Goal: Transaction & Acquisition: Purchase product/service

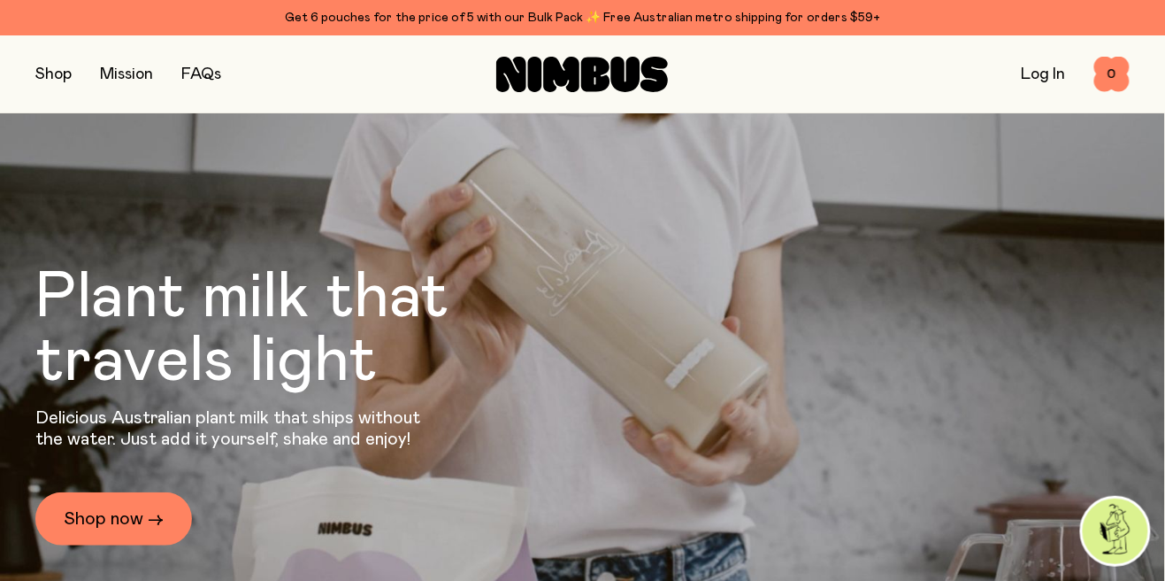
scroll to position [53, 0]
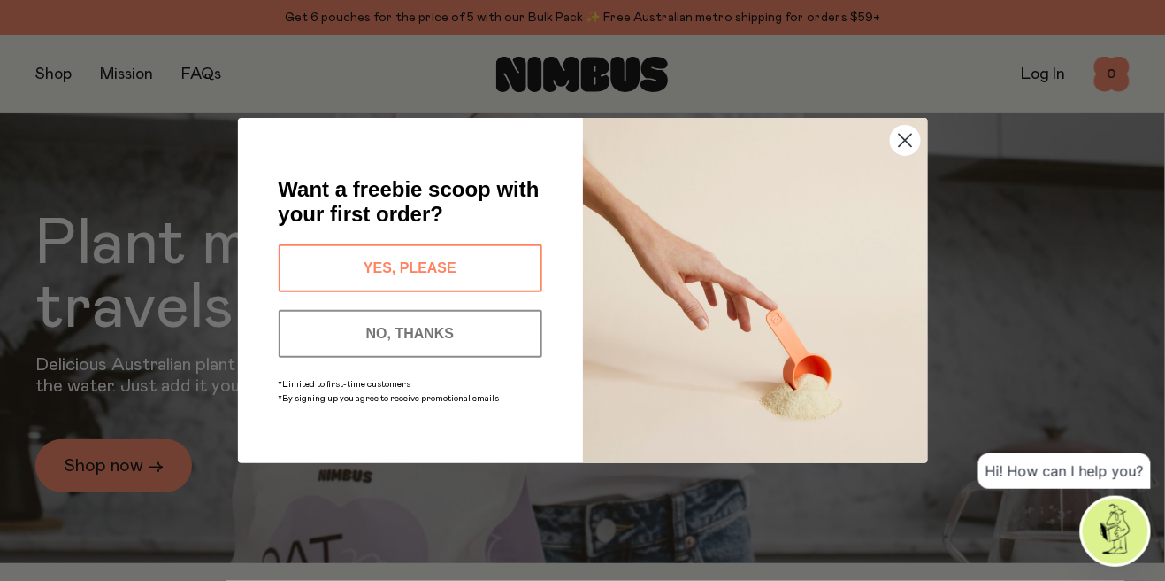
click at [488, 292] on button "YES, PLEASE" at bounding box center [411, 268] width 264 height 48
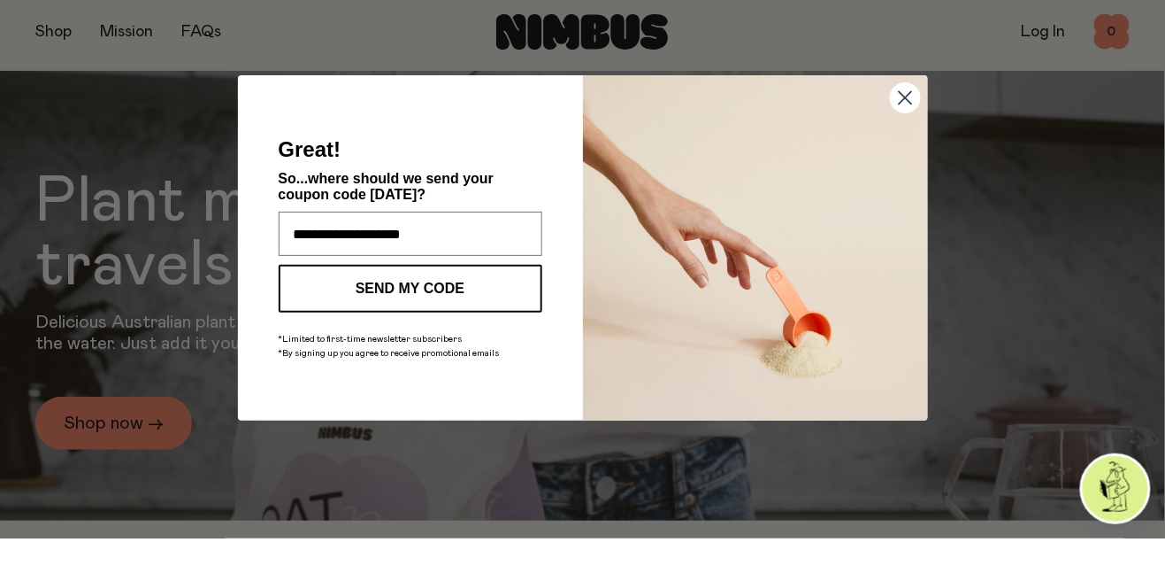
type input "**********"
click at [449, 330] on button "SEND MY CODE" at bounding box center [411, 331] width 264 height 48
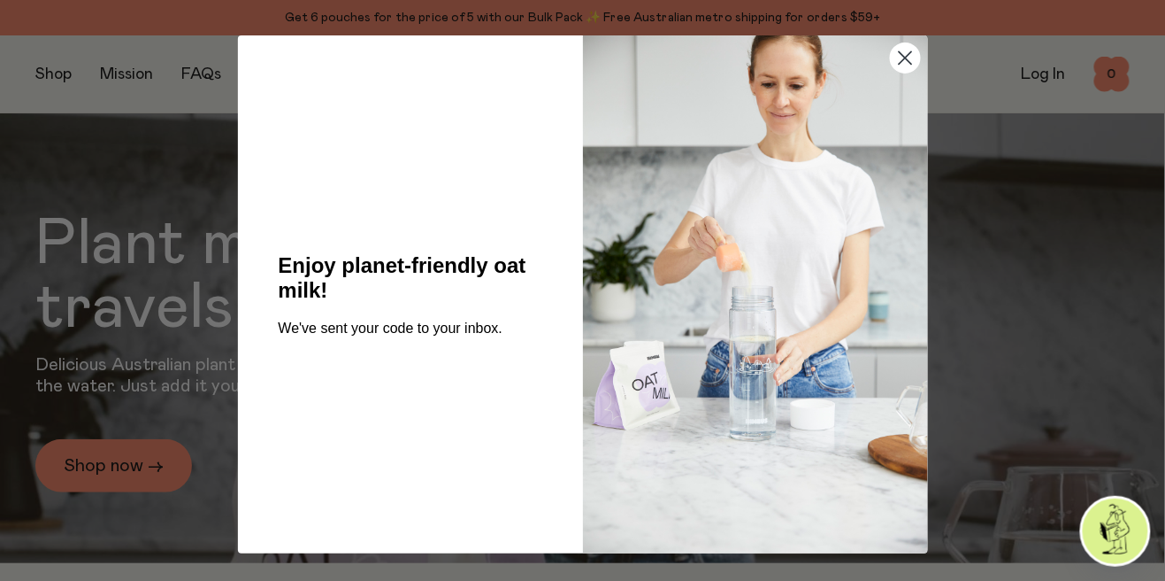
click at [894, 59] on circle "Close dialog" at bounding box center [904, 57] width 29 height 29
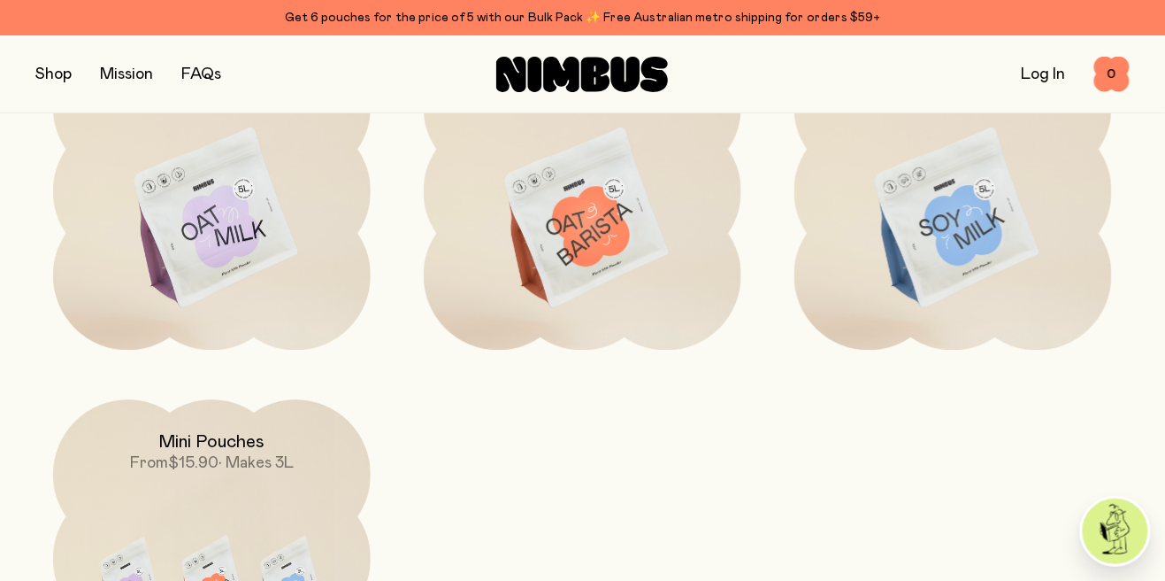
scroll to position [1473, 0]
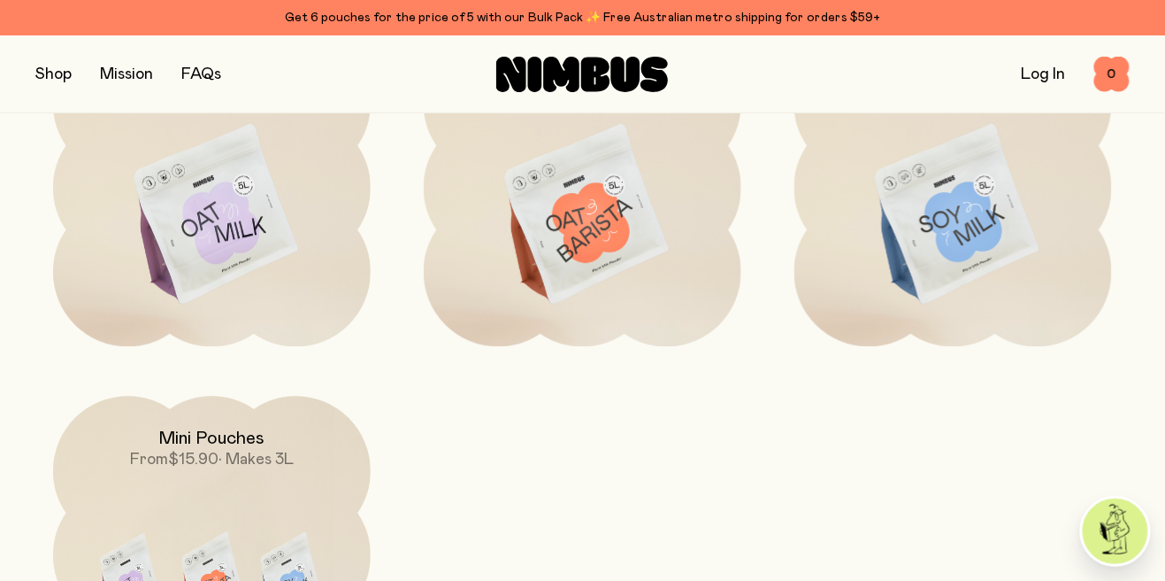
click at [588, 315] on img at bounding box center [583, 214] width 318 height 373
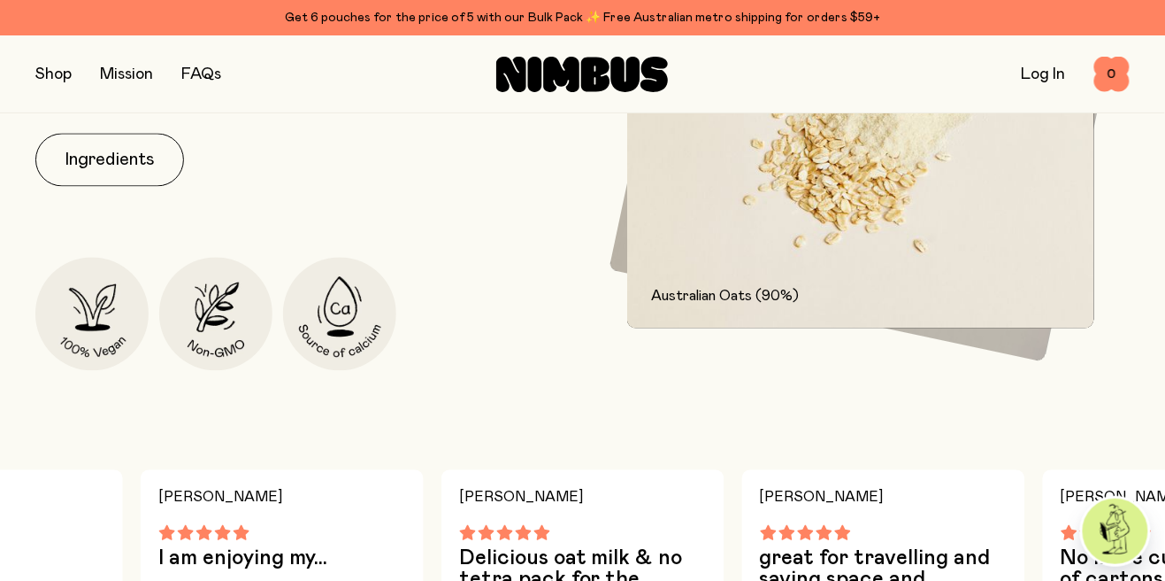
scroll to position [861, 0]
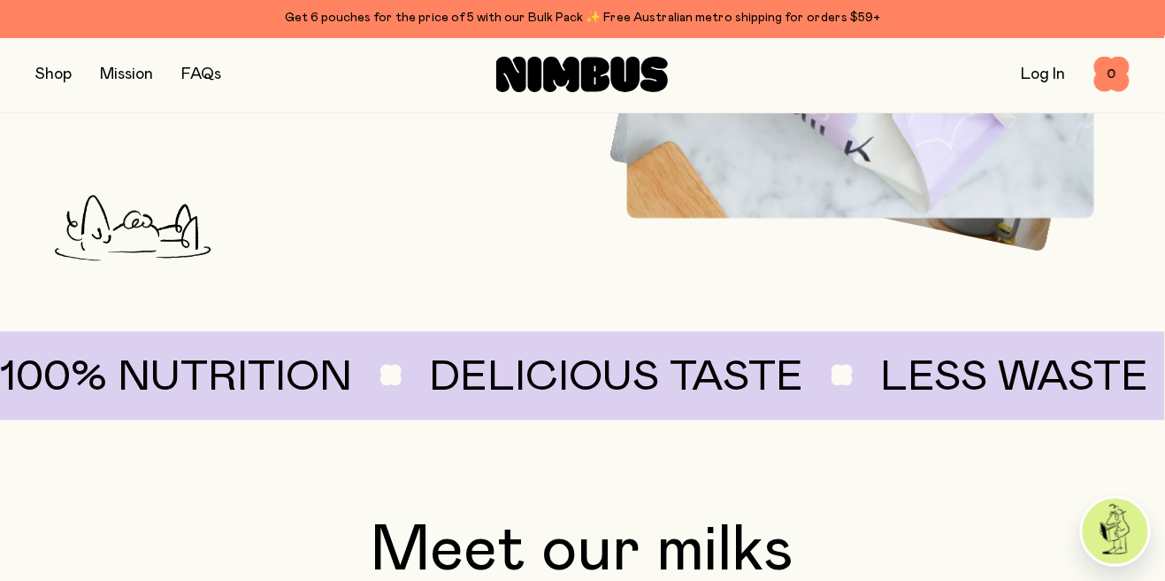
scroll to position [1473, 0]
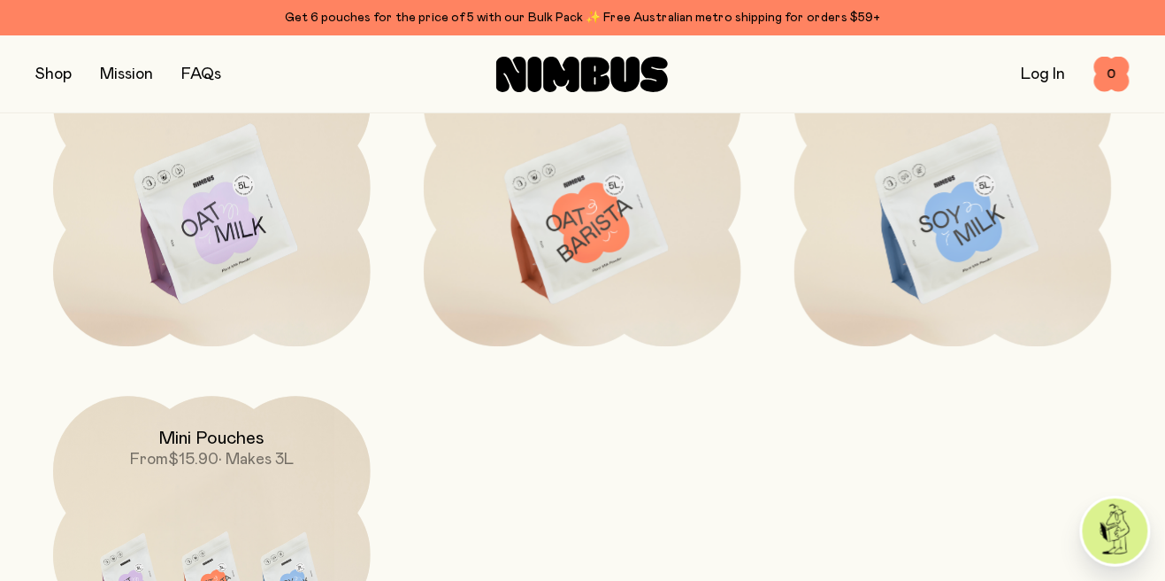
click at [205, 298] on img at bounding box center [212, 214] width 318 height 373
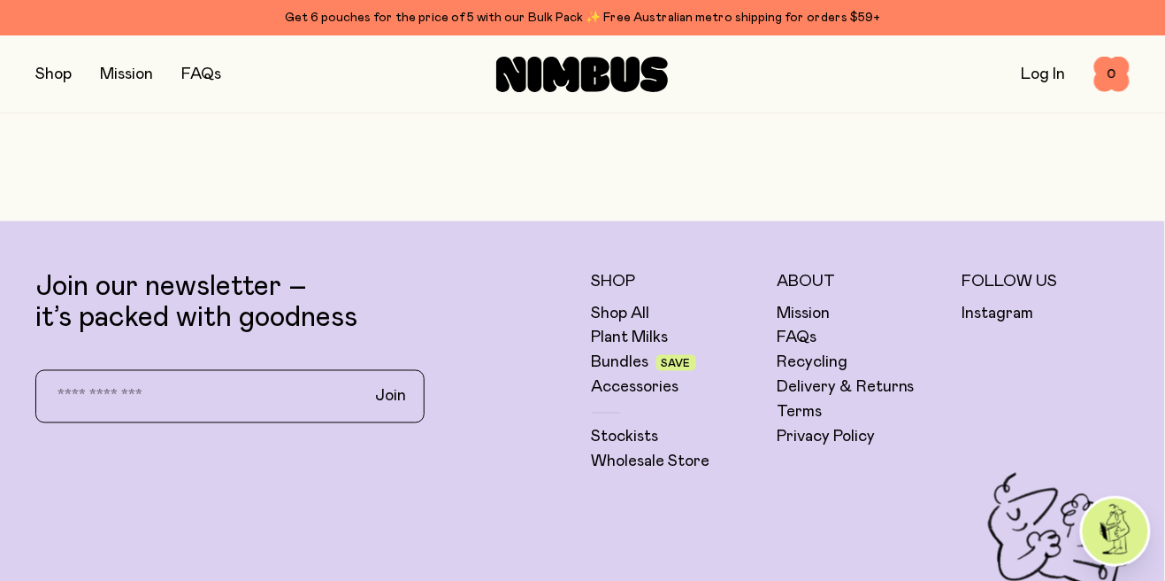
scroll to position [4182, 0]
click at [627, 311] on link "Shop All" at bounding box center [621, 313] width 58 height 21
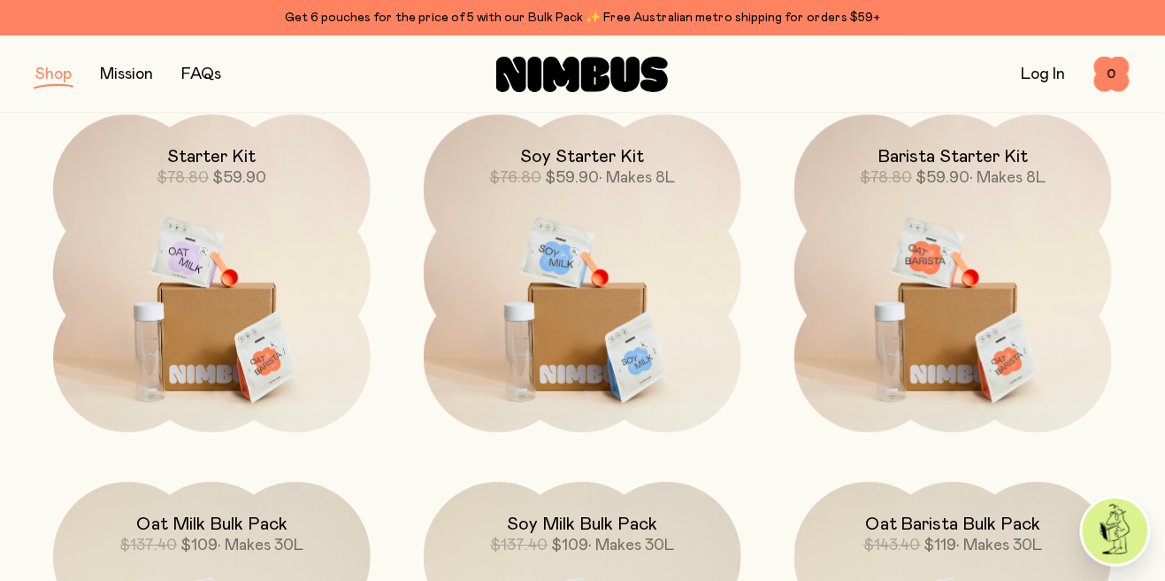
scroll to position [1208, 0]
click at [224, 330] on img at bounding box center [212, 300] width 318 height 373
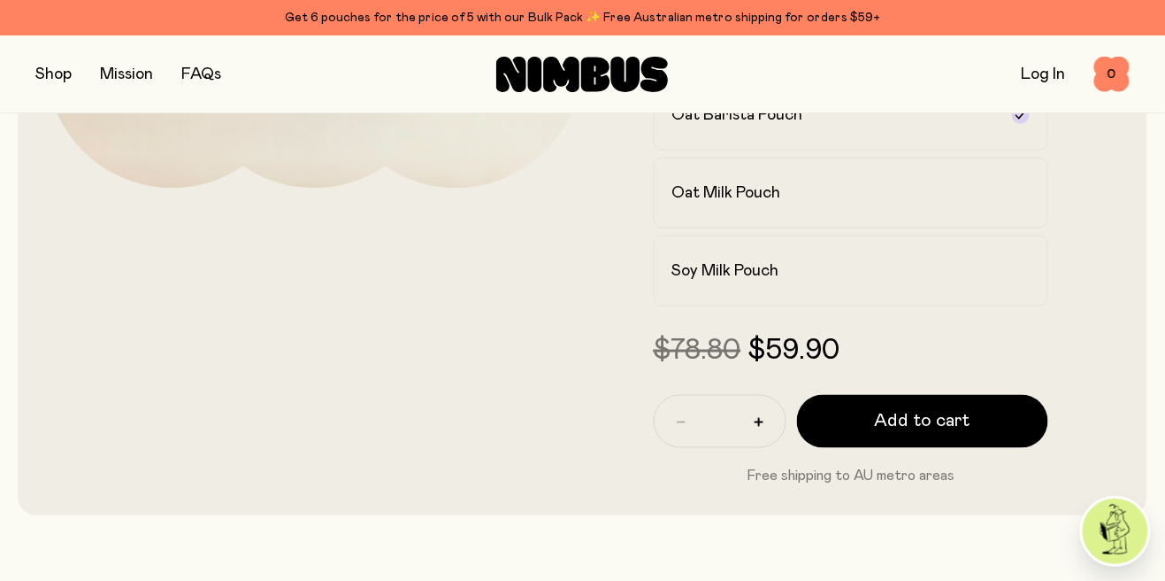
scroll to position [522, 0]
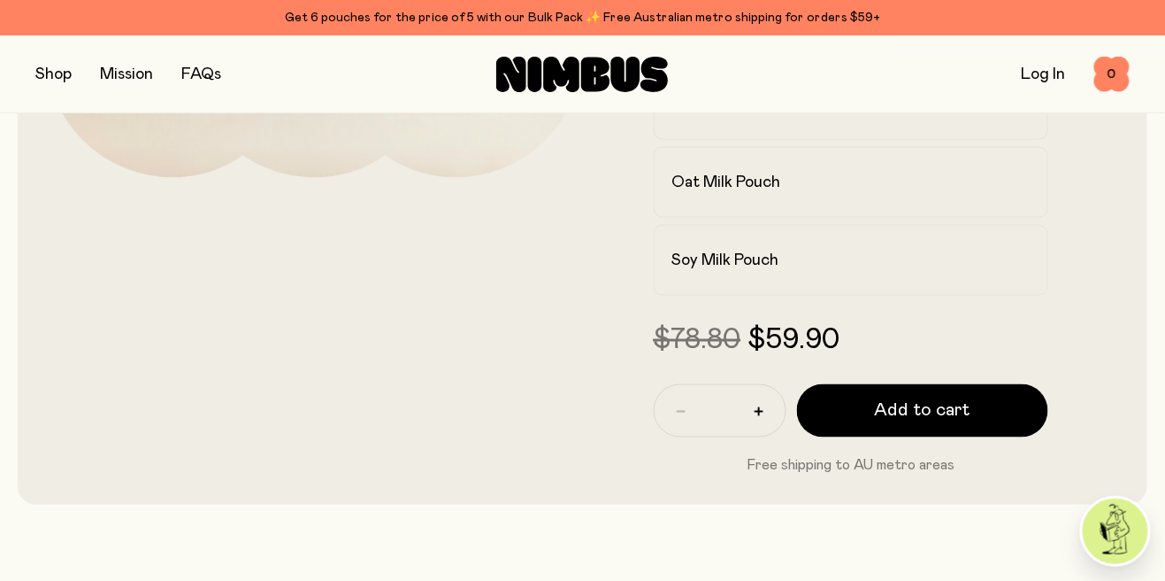
click at [838, 413] on button "Add to cart" at bounding box center [923, 410] width 252 height 53
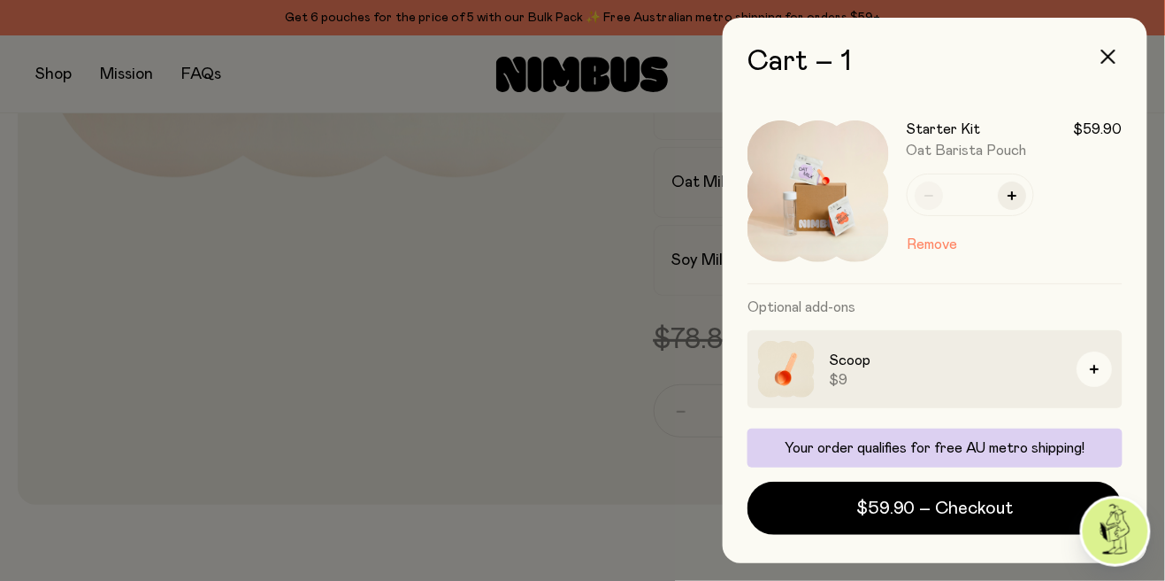
click at [663, 524] on div at bounding box center [582, 290] width 1165 height 581
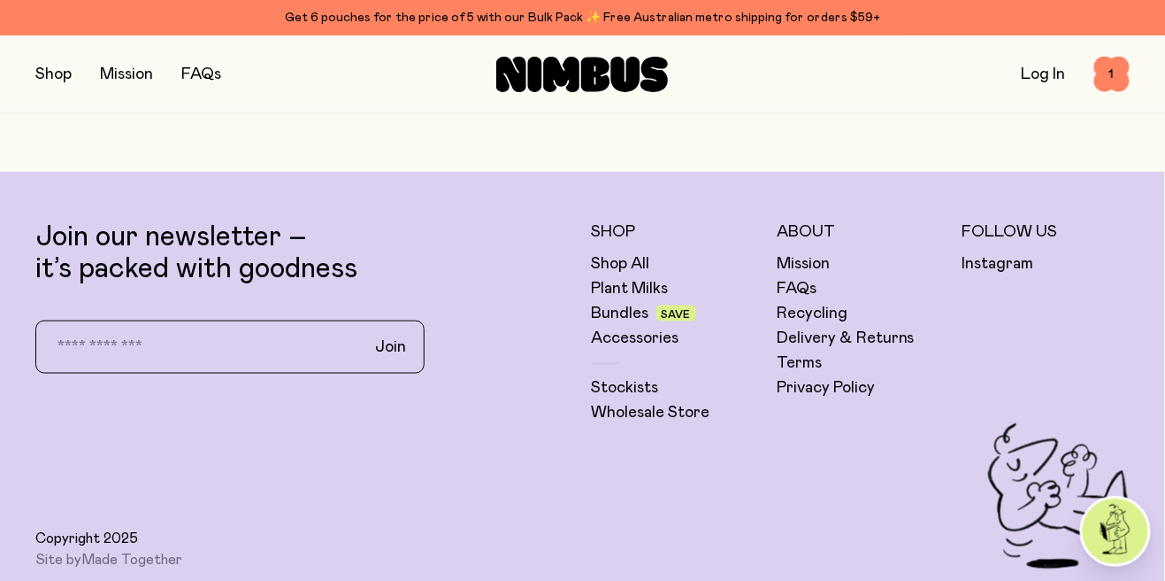
scroll to position [5852, 0]
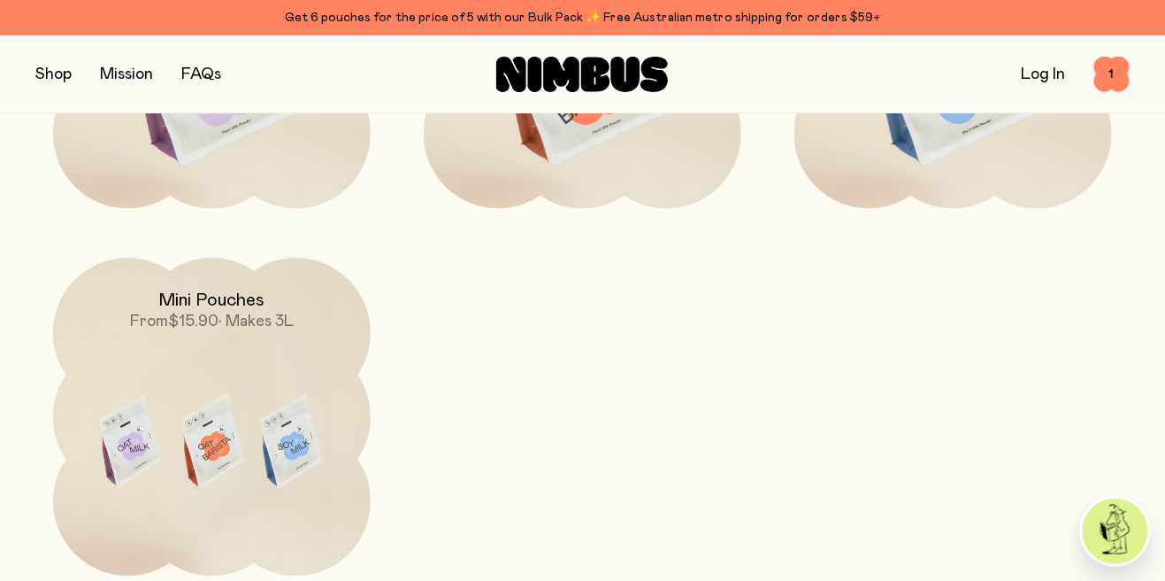
click at [1111, 85] on span "1" at bounding box center [1112, 74] width 35 height 35
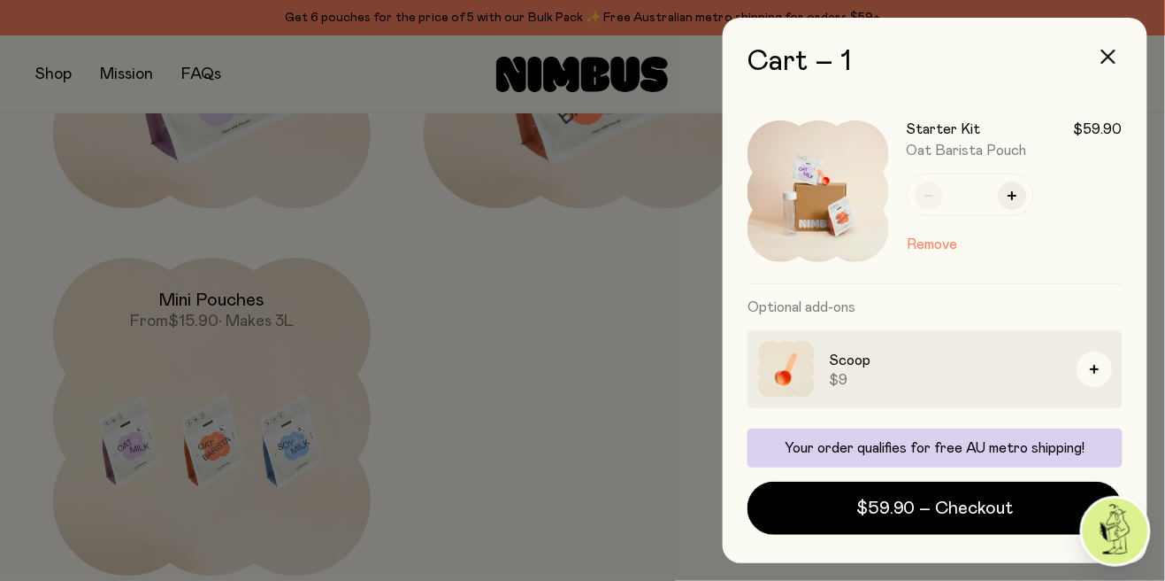
scroll to position [85, 0]
click at [1010, 299] on h3 "Optional add-ons" at bounding box center [935, 307] width 375 height 46
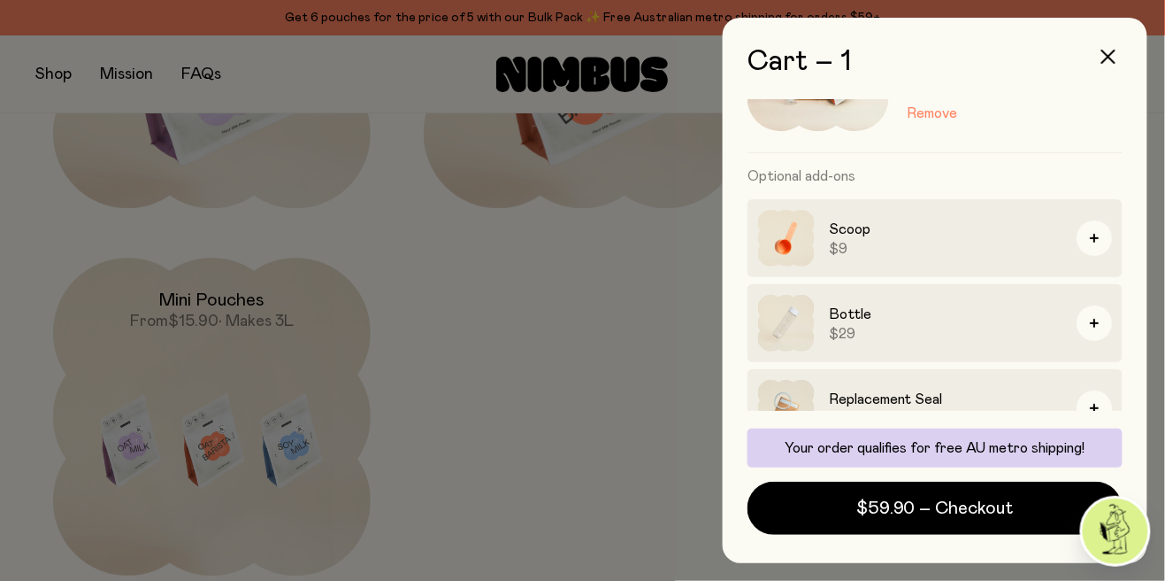
scroll to position [166, 0]
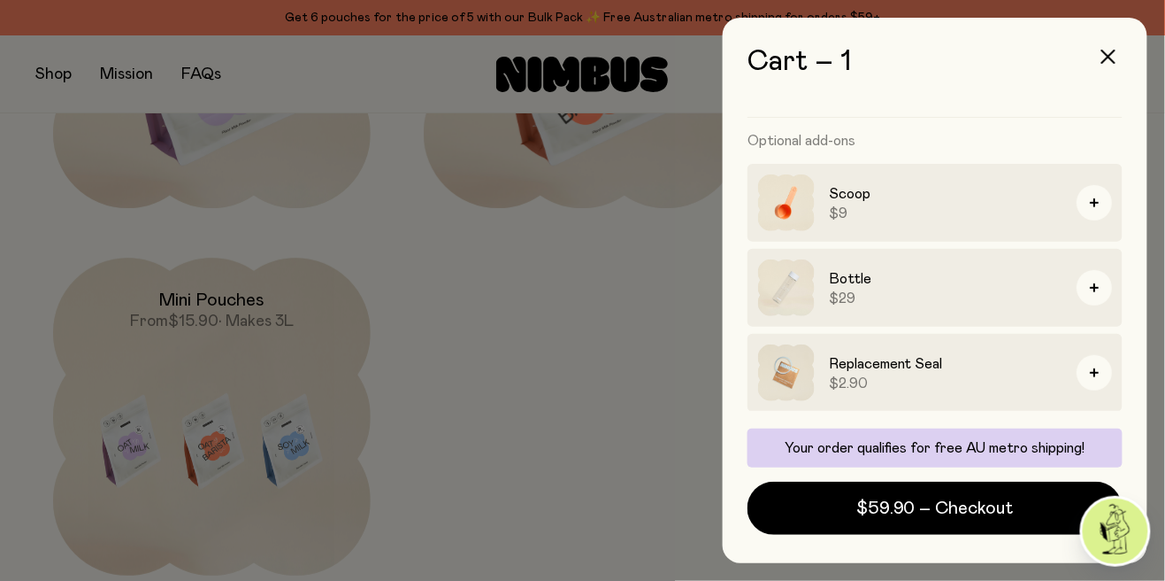
click at [987, 510] on span "$59.90 – Checkout" at bounding box center [936, 508] width 158 height 25
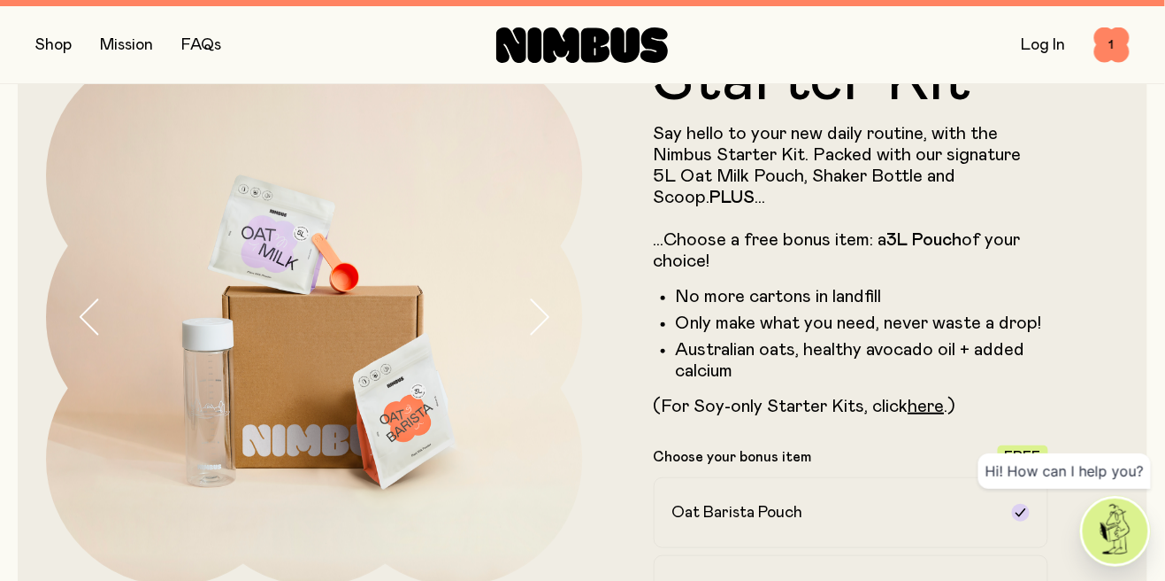
scroll to position [96, 0]
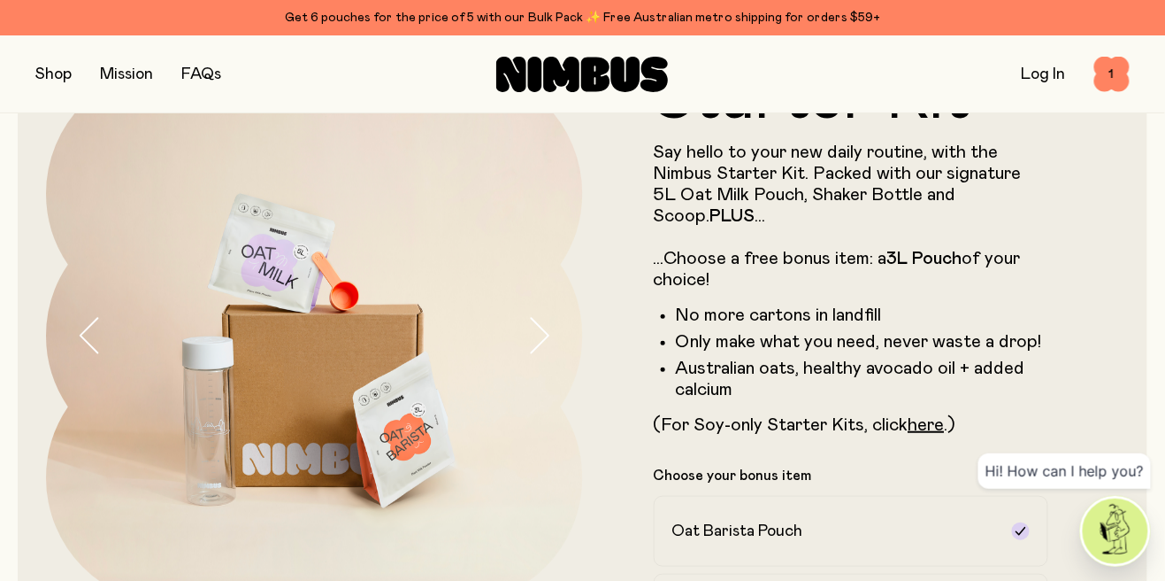
click at [59, 78] on button "button" at bounding box center [53, 74] width 36 height 25
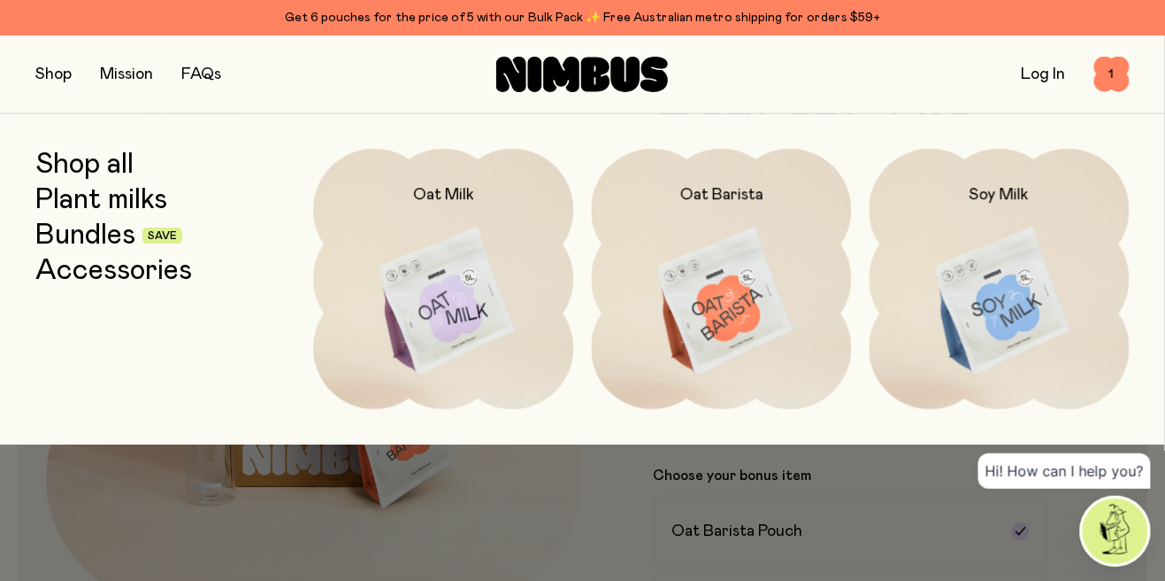
click at [161, 265] on link "Accessories" at bounding box center [113, 271] width 157 height 32
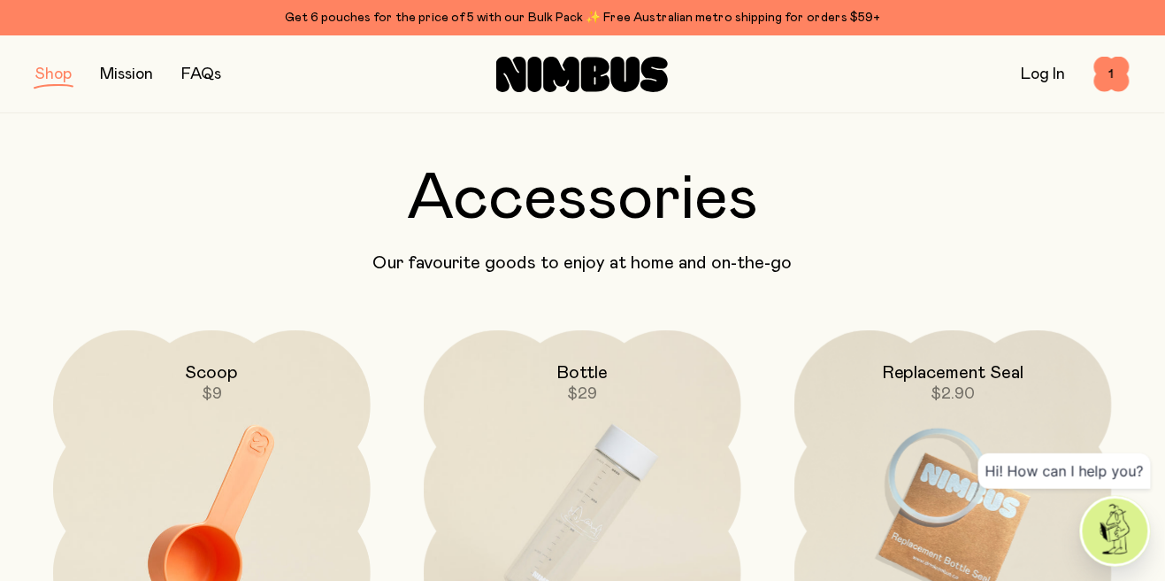
scroll to position [46, 0]
click at [220, 511] on img at bounding box center [212, 515] width 318 height 373
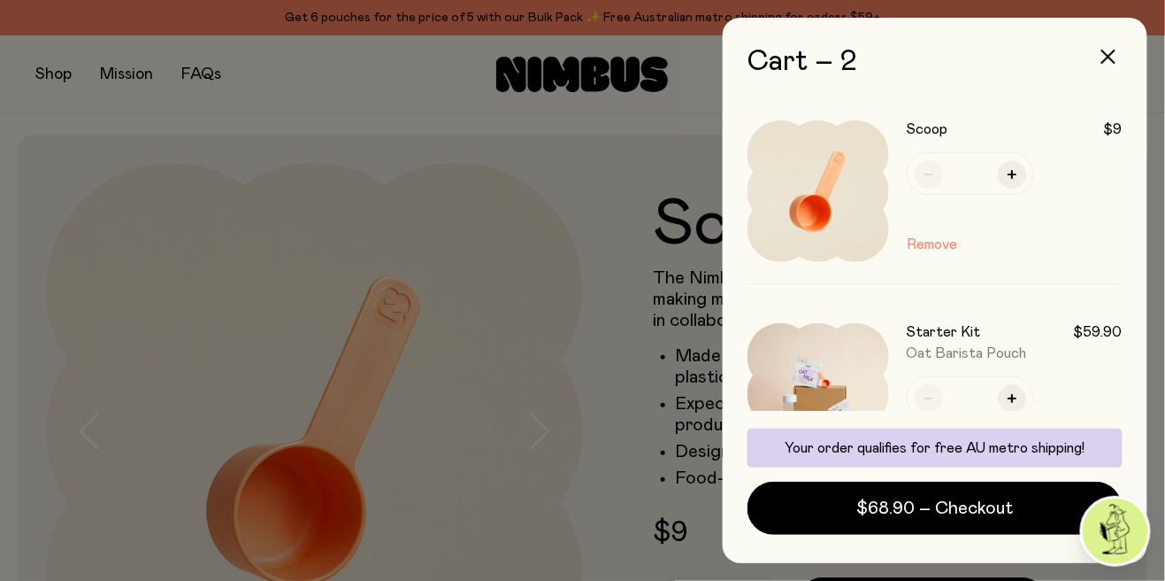
click at [949, 520] on span "$68.90 – Checkout" at bounding box center [935, 508] width 157 height 25
